Goal: Navigation & Orientation: Go to known website

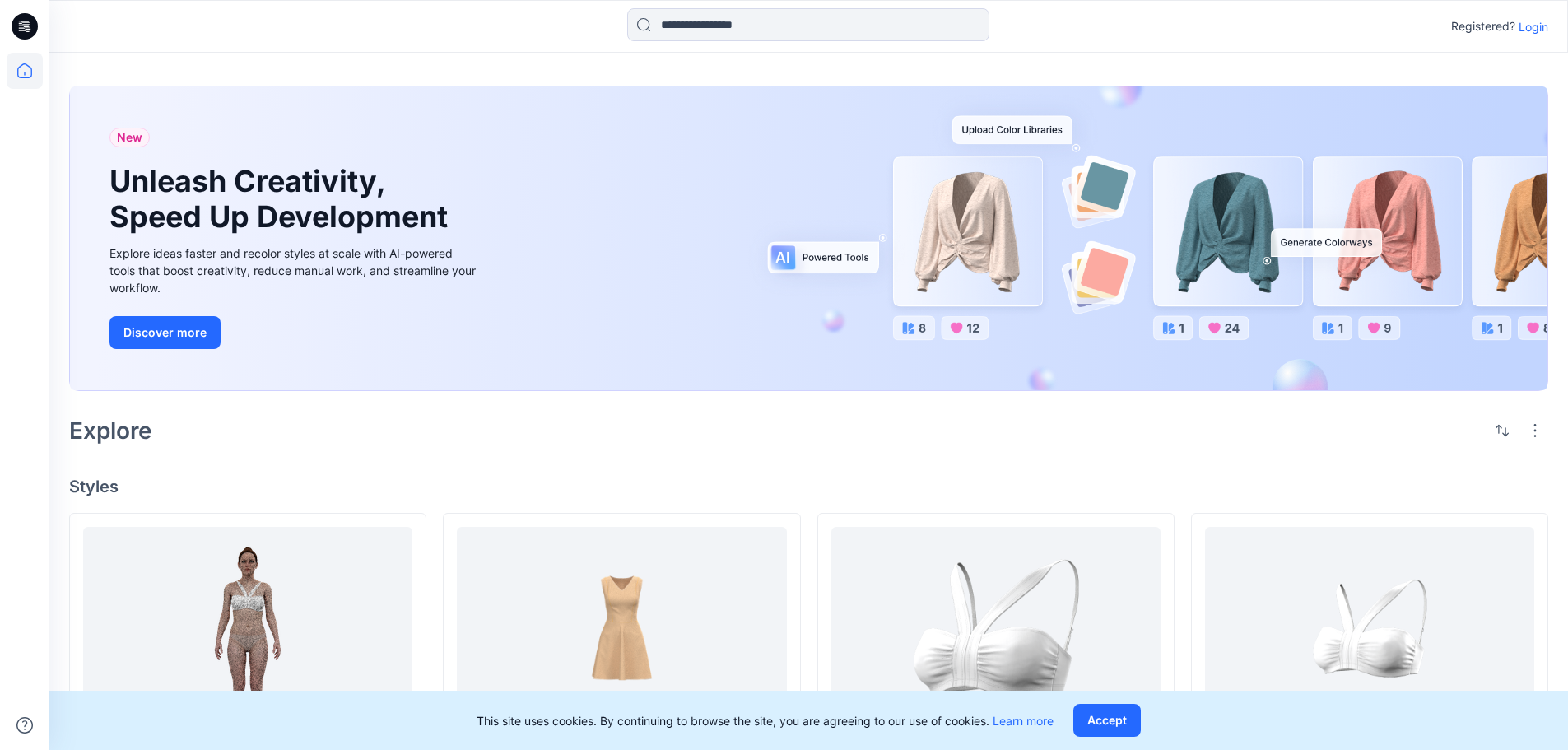
click at [1527, 28] on p "Login" at bounding box center [1533, 27] width 29 height 18
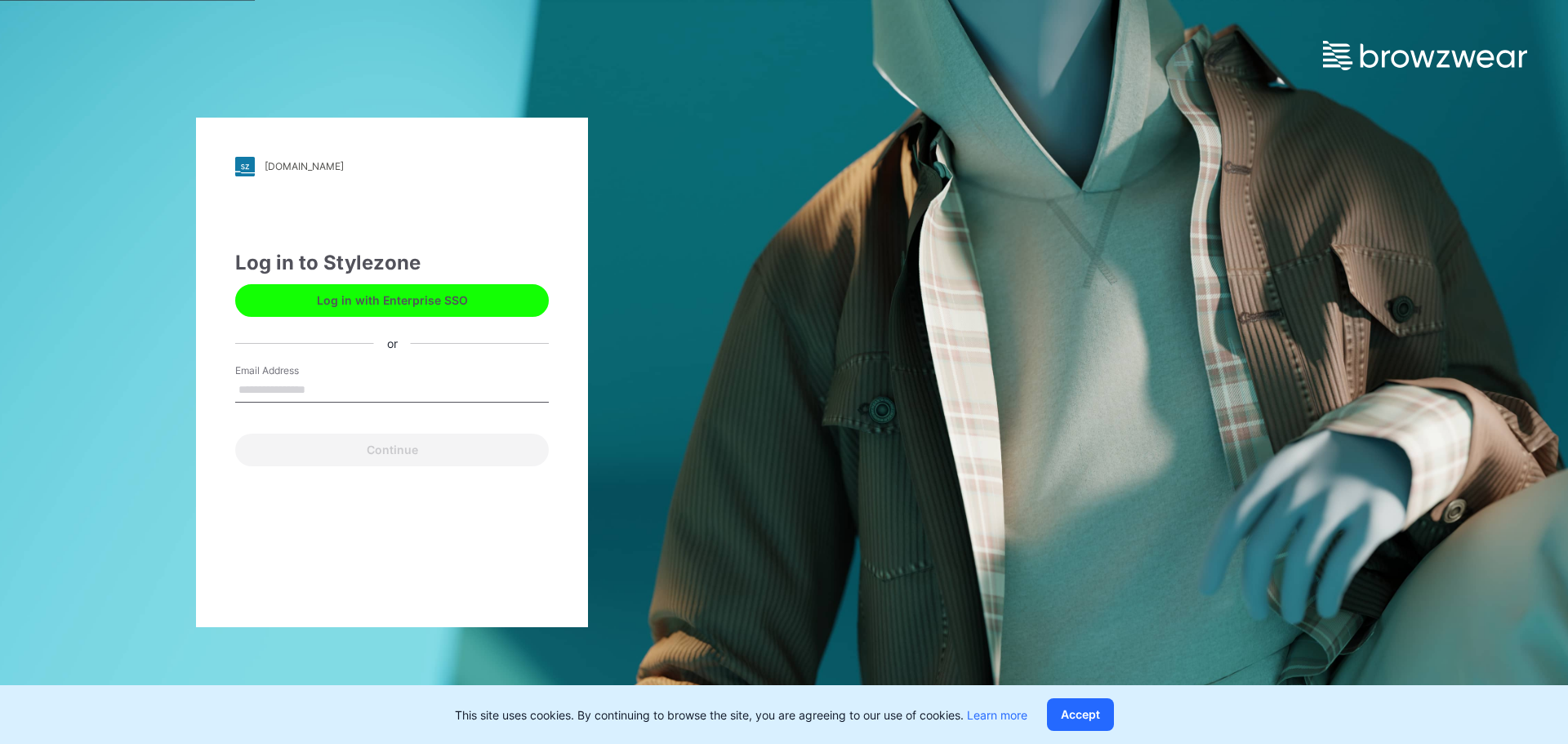
click at [396, 302] on button "Log in with Enterprise SSO" at bounding box center [391, 300] width 314 height 32
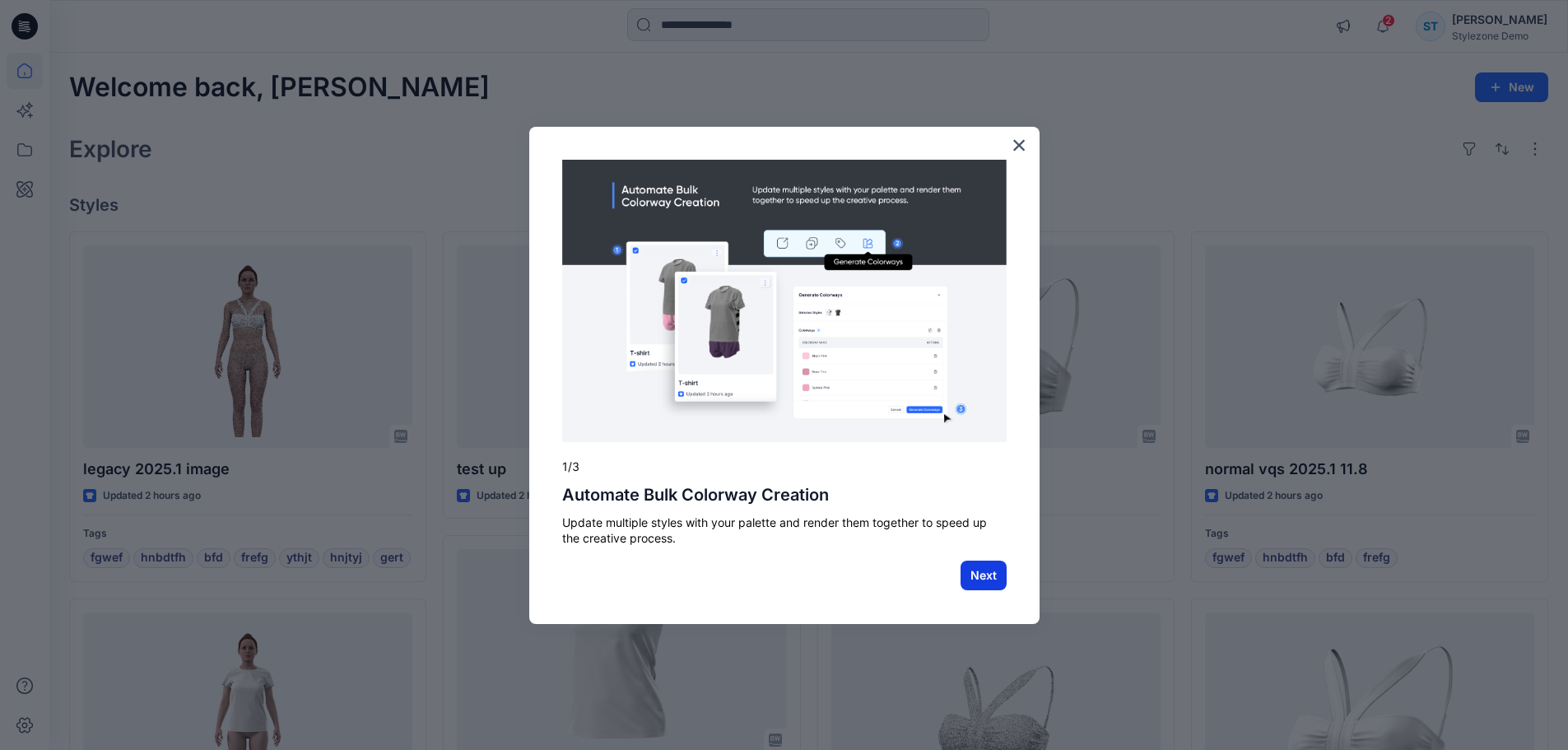
click at [984, 577] on button "Next" at bounding box center [984, 575] width 46 height 29
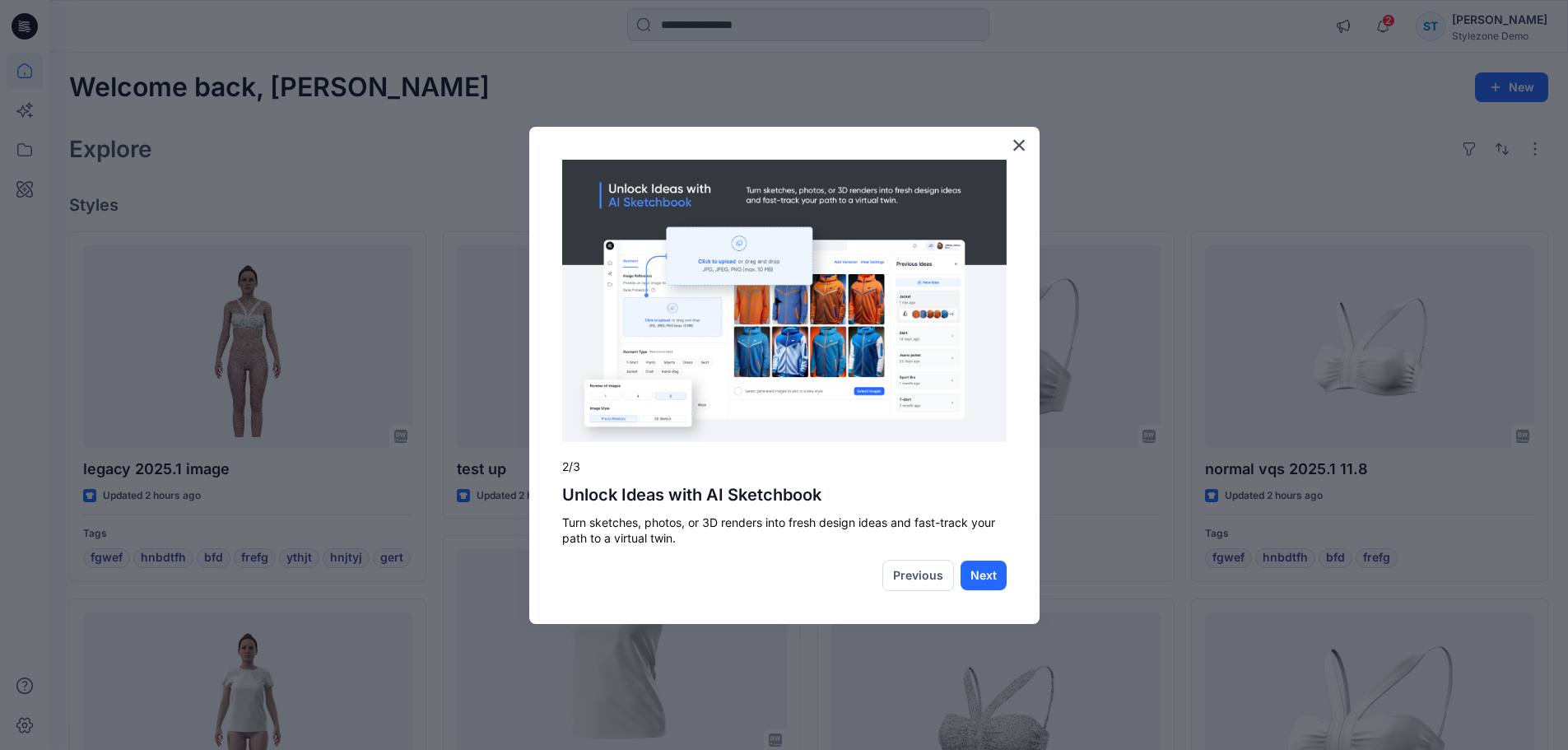
click at [984, 577] on button "Next" at bounding box center [984, 575] width 46 height 29
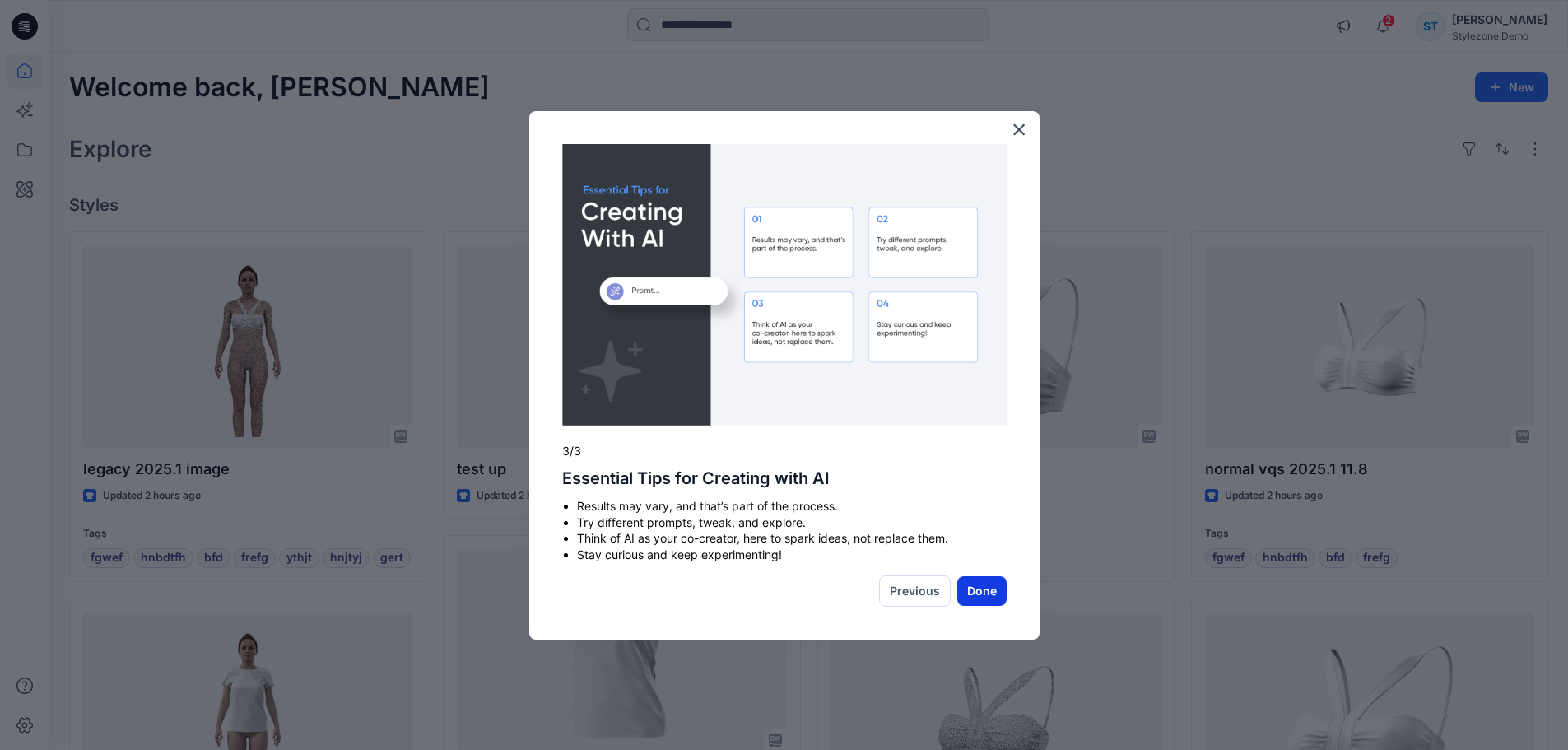
click at [984, 578] on button "Done" at bounding box center [982, 591] width 50 height 29
